Goal: Check status: Check status

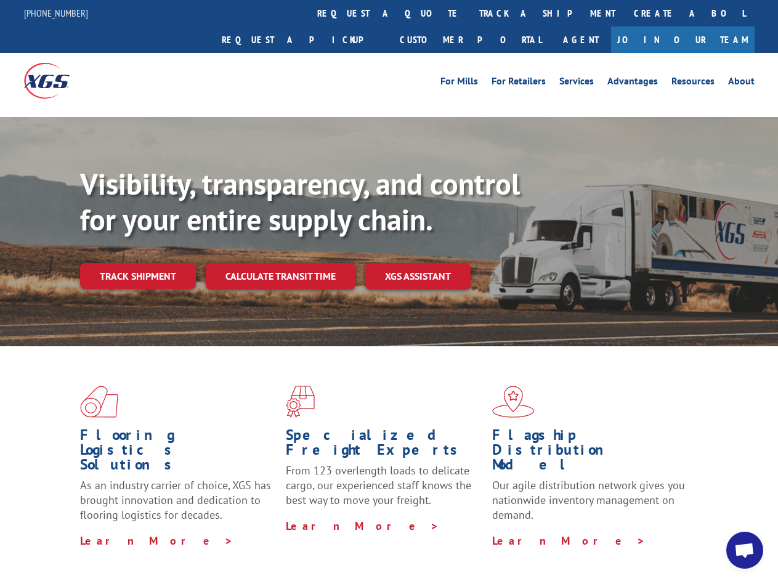
click at [389, 290] on div "Visibility, transparency, and control for your entire supply chain. Track shipm…" at bounding box center [429, 252] width 698 height 172
click at [470, 13] on link "track a shipment" at bounding box center [547, 13] width 155 height 26
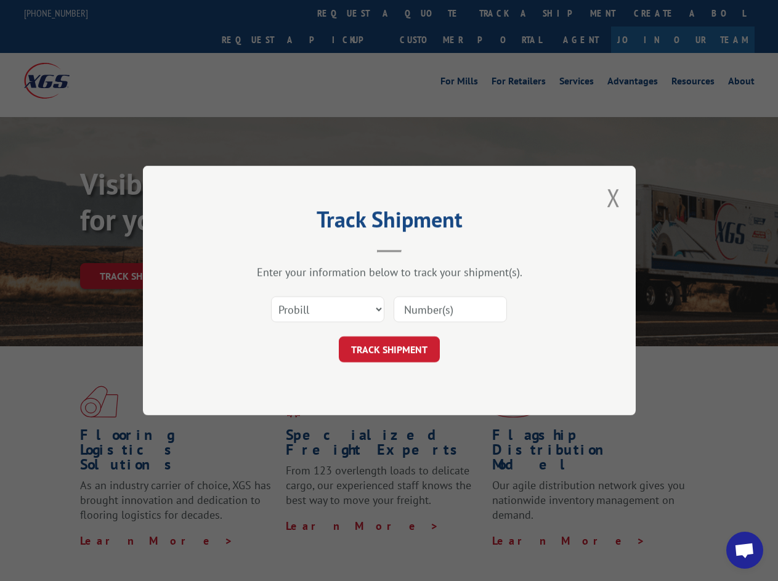
click at [430, 13] on div "Track Shipment Enter your information below to track your shipment(s). Select c…" at bounding box center [389, 290] width 778 height 581
click at [507, 13] on div "Track Shipment Enter your information below to track your shipment(s). Select c…" at bounding box center [389, 290] width 778 height 581
click at [137, 249] on div "Track Shipment Enter your information below to track your shipment(s). Select c…" at bounding box center [389, 290] width 778 height 581
click at [280, 249] on header "Track Shipment" at bounding box center [388, 232] width 369 height 42
click at [418, 249] on header "Track Shipment" at bounding box center [388, 232] width 369 height 42
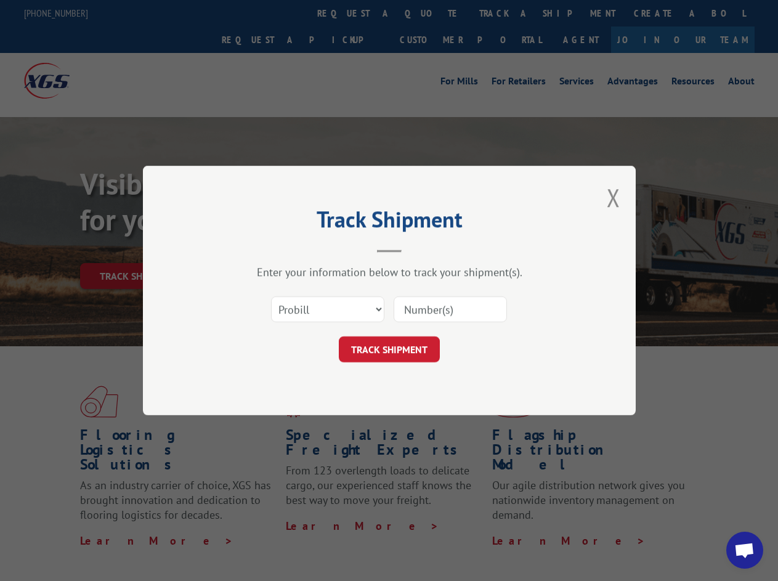
click at [744, 550] on span "Open chat" at bounding box center [744, 550] width 20 height 17
